Goal: Task Accomplishment & Management: Manage account settings

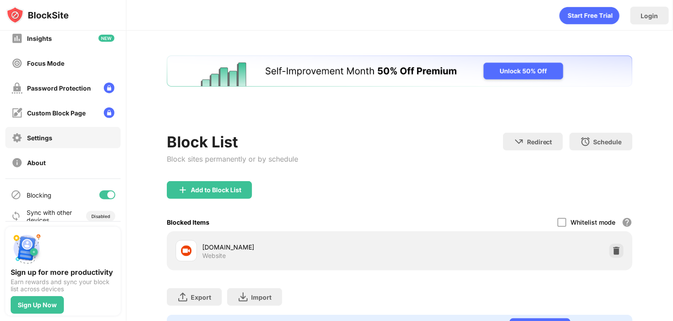
scroll to position [68, 0]
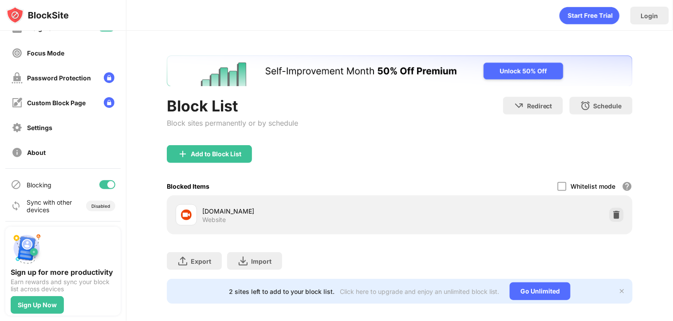
click at [107, 184] on div at bounding box center [110, 184] width 7 height 7
click at [89, 183] on div "Blocking" at bounding box center [62, 184] width 115 height 21
click at [100, 182] on div at bounding box center [103, 184] width 7 height 7
